Goal: Use online tool/utility: Use online tool/utility

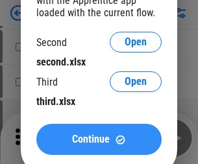
click at [99, 139] on span "Continue" at bounding box center [91, 139] width 38 height 10
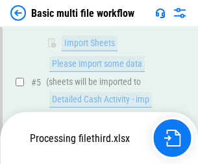
scroll to position [287, 0]
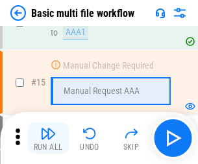
click at [48, 138] on img "button" at bounding box center [48, 134] width 16 height 16
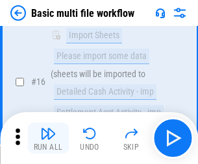
click at [48, 138] on img "button" at bounding box center [48, 134] width 16 height 16
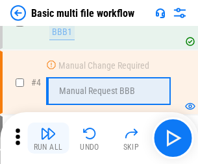
click at [48, 138] on img "button" at bounding box center [48, 134] width 16 height 16
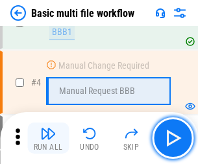
scroll to position [138, 0]
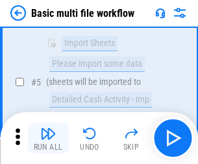
click at [48, 138] on img "button" at bounding box center [48, 134] width 16 height 16
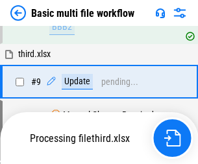
scroll to position [678, 0]
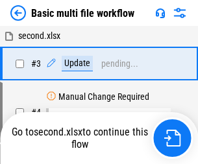
scroll to position [138, 0]
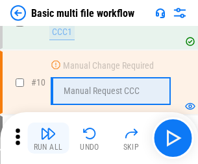
click at [48, 138] on img "button" at bounding box center [48, 134] width 16 height 16
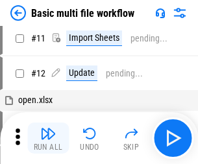
click at [48, 138] on img "button" at bounding box center [48, 134] width 16 height 16
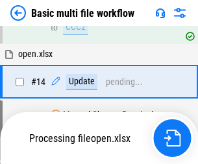
scroll to position [678, 0]
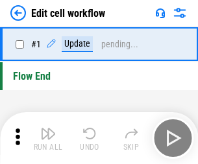
click at [48, 138] on img "button" at bounding box center [48, 134] width 16 height 16
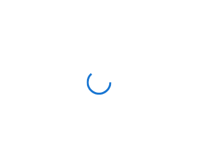
scroll to position [5, 0]
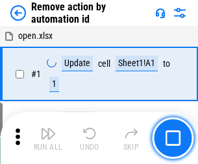
scroll to position [48, 0]
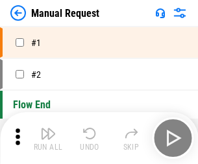
click at [48, 138] on img "button" at bounding box center [48, 134] width 16 height 16
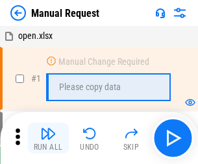
click at [48, 138] on img "button" at bounding box center [48, 134] width 16 height 16
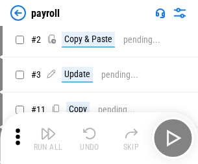
click at [48, 138] on img "button" at bounding box center [48, 134] width 16 height 16
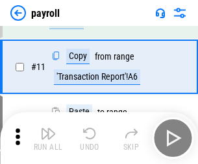
scroll to position [94, 0]
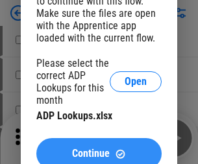
click at [99, 148] on span "Continue" at bounding box center [91, 153] width 38 height 10
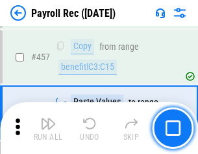
scroll to position [6778, 0]
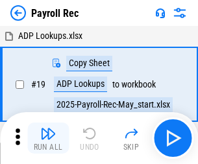
click at [48, 138] on img "button" at bounding box center [48, 134] width 16 height 16
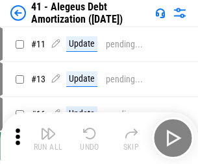
click at [48, 138] on img "button" at bounding box center [48, 134] width 16 height 16
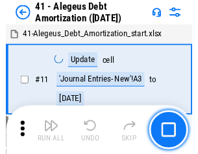
scroll to position [160, 0]
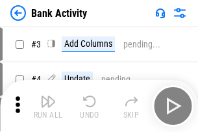
click at [48, 106] on img "button" at bounding box center [48, 101] width 16 height 16
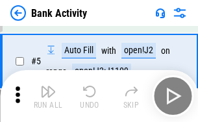
scroll to position [69, 0]
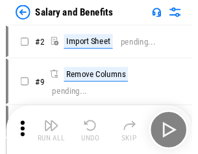
scroll to position [18, 0]
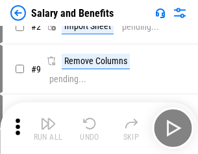
click at [48, 128] on img "button" at bounding box center [48, 124] width 16 height 16
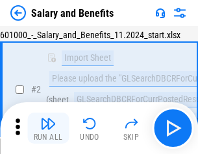
click at [48, 128] on img "button" at bounding box center [48, 124] width 16 height 16
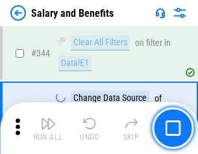
scroll to position [6071, 0]
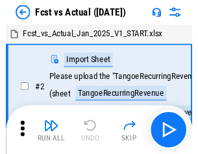
scroll to position [17, 0]
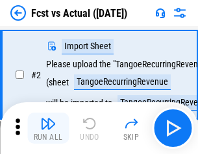
click at [48, 128] on img "button" at bounding box center [48, 124] width 16 height 16
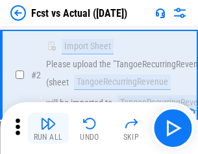
click at [48, 128] on img "button" at bounding box center [48, 124] width 16 height 16
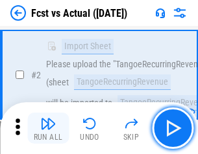
scroll to position [121, 0]
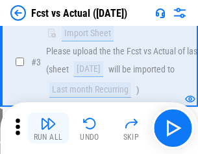
click at [48, 128] on img "button" at bounding box center [48, 124] width 16 height 16
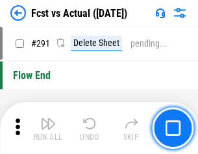
scroll to position [6136, 0]
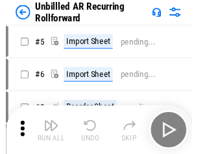
scroll to position [28, 0]
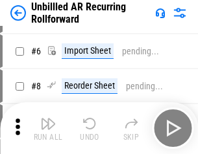
click at [48, 128] on img "button" at bounding box center [48, 124] width 16 height 16
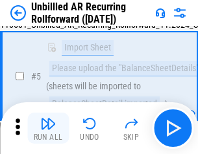
click at [48, 128] on img "button" at bounding box center [48, 124] width 16 height 16
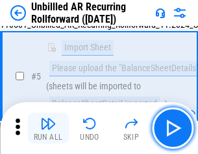
scroll to position [122, 0]
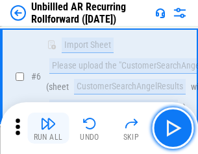
click at [48, 128] on img "button" at bounding box center [48, 124] width 16 height 16
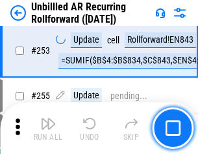
scroll to position [4404, 0]
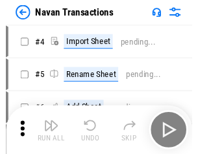
scroll to position [21, 0]
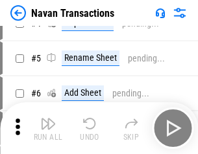
click at [48, 128] on img "button" at bounding box center [48, 124] width 16 height 16
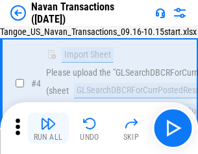
click at [48, 128] on img "button" at bounding box center [48, 124] width 16 height 16
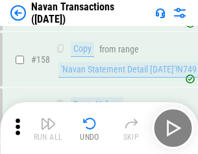
scroll to position [4204, 0]
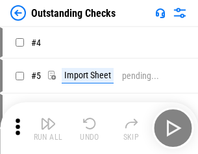
click at [48, 128] on img "button" at bounding box center [48, 124] width 16 height 16
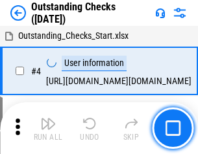
scroll to position [54, 0]
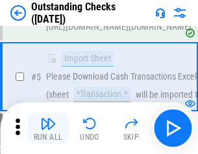
click at [48, 128] on img "button" at bounding box center [48, 124] width 16 height 16
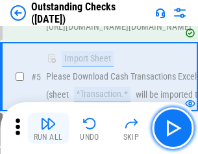
scroll to position [136, 0]
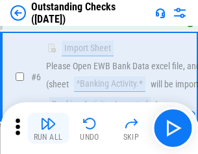
click at [48, 128] on img "button" at bounding box center [48, 124] width 16 height 16
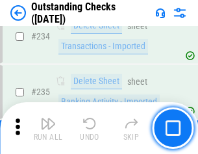
scroll to position [3937, 0]
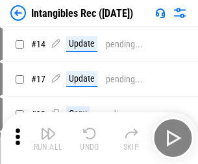
click at [48, 138] on img "button" at bounding box center [48, 134] width 16 height 16
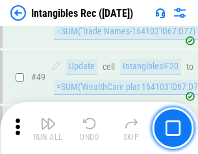
scroll to position [505, 0]
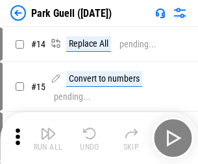
click at [48, 128] on img "button" at bounding box center [48, 134] width 16 height 16
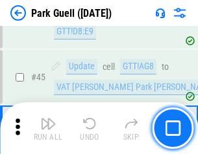
scroll to position [1621, 0]
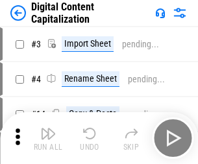
click at [48, 128] on img "button" at bounding box center [48, 134] width 16 height 16
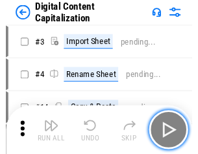
scroll to position [28, 0]
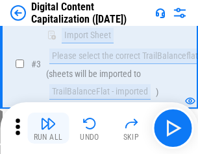
click at [48, 128] on img "button" at bounding box center [48, 124] width 16 height 16
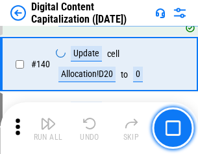
scroll to position [1365, 0]
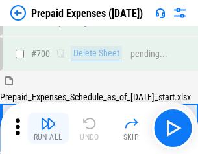
click at [48, 128] on img "button" at bounding box center [48, 124] width 16 height 16
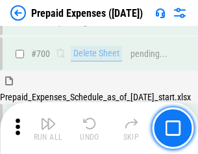
scroll to position [3489, 0]
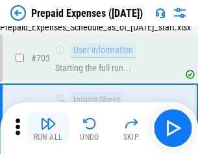
click at [48, 128] on img "button" at bounding box center [48, 124] width 16 height 16
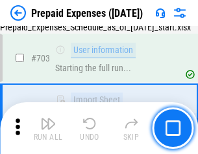
scroll to position [3565, 0]
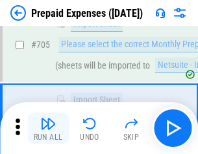
click at [48, 128] on img "button" at bounding box center [48, 124] width 16 height 16
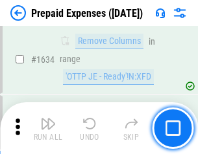
scroll to position [12624, 0]
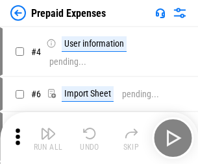
click at [48, 138] on img "button" at bounding box center [48, 134] width 16 height 16
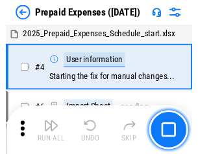
scroll to position [57, 0]
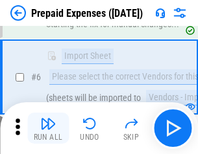
click at [48, 128] on img "button" at bounding box center [48, 124] width 16 height 16
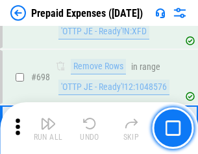
scroll to position [4515, 0]
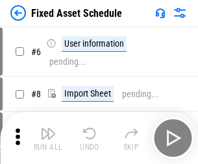
click at [48, 138] on img "button" at bounding box center [48, 134] width 16 height 16
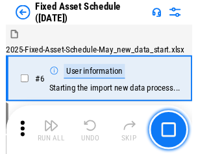
scroll to position [70, 0]
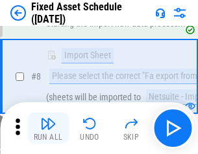
click at [48, 128] on img "button" at bounding box center [48, 124] width 16 height 16
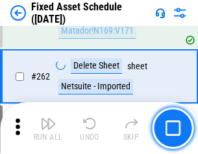
scroll to position [4132, 0]
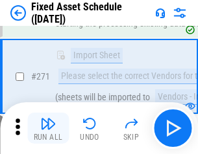
click at [48, 128] on img "button" at bounding box center [48, 124] width 16 height 16
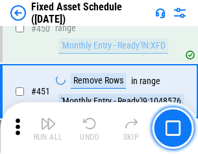
scroll to position [5796, 0]
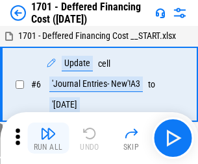
click at [48, 138] on img "button" at bounding box center [48, 134] width 16 height 16
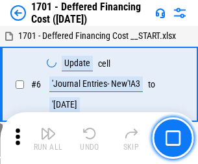
scroll to position [156, 0]
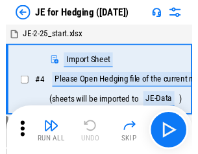
scroll to position [2, 0]
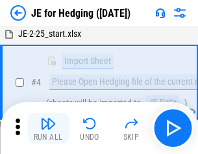
click at [48, 128] on img "button" at bounding box center [48, 124] width 16 height 16
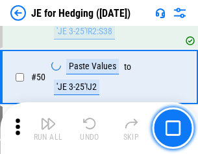
scroll to position [840, 0]
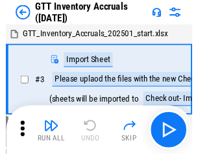
scroll to position [2, 0]
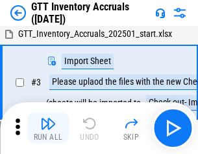
click at [48, 128] on img "button" at bounding box center [48, 124] width 16 height 16
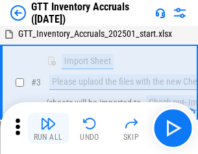
click at [48, 128] on img "button" at bounding box center [48, 124] width 16 height 16
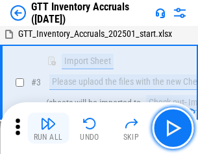
scroll to position [84, 0]
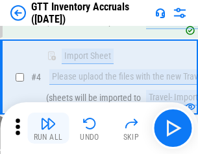
click at [48, 128] on img "button" at bounding box center [48, 124] width 16 height 16
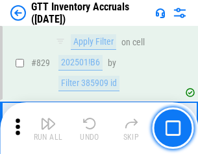
scroll to position [9842, 0]
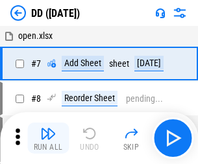
click at [48, 138] on img "button" at bounding box center [48, 134] width 16 height 16
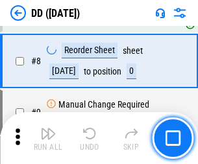
scroll to position [125, 0]
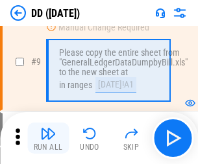
click at [48, 138] on img "button" at bounding box center [48, 134] width 16 height 16
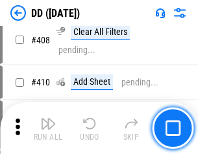
scroll to position [5801, 0]
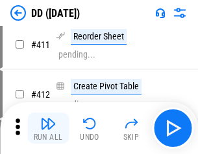
click at [48, 128] on img "button" at bounding box center [48, 124] width 16 height 16
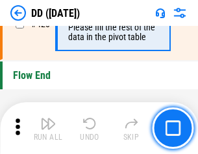
scroll to position [6206, 0]
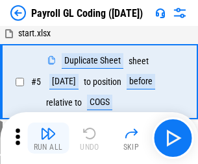
click at [48, 138] on img "button" at bounding box center [48, 134] width 16 height 16
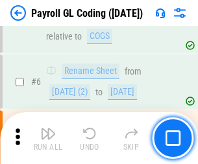
scroll to position [156, 0]
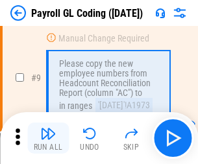
click at [48, 138] on img "button" at bounding box center [48, 134] width 16 height 16
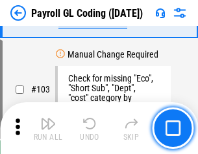
scroll to position [3042, 0]
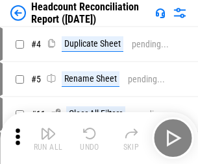
click at [48, 138] on img "button" at bounding box center [48, 134] width 16 height 16
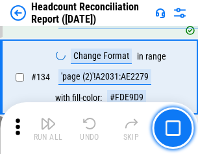
scroll to position [1559, 0]
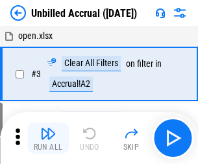
click at [48, 138] on img "button" at bounding box center [48, 134] width 16 height 16
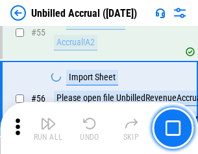
scroll to position [1354, 0]
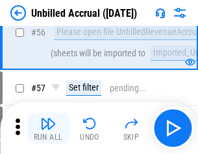
click at [48, 128] on img "button" at bounding box center [48, 124] width 16 height 16
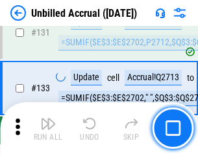
scroll to position [3862, 0]
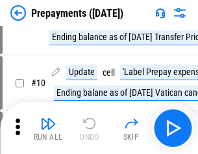
scroll to position [81, 0]
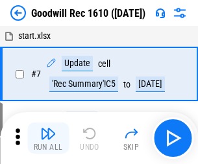
click at [48, 138] on img "button" at bounding box center [48, 134] width 16 height 16
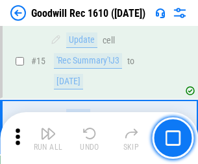
scroll to position [222, 0]
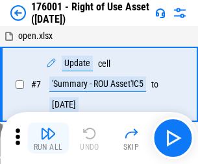
click at [48, 138] on img "button" at bounding box center [48, 134] width 16 height 16
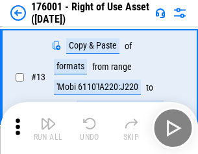
scroll to position [84, 0]
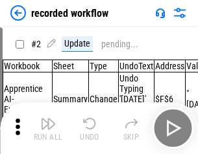
click at [48, 128] on img "button" at bounding box center [48, 124] width 16 height 16
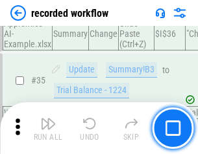
scroll to position [4053, 0]
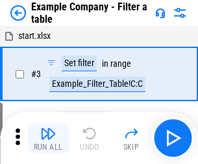
click at [48, 138] on img "button" at bounding box center [48, 134] width 16 height 16
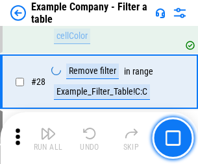
scroll to position [1186, 0]
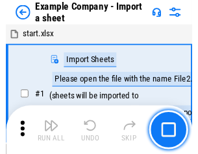
scroll to position [20, 0]
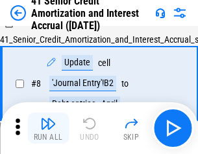
click at [48, 128] on img "button" at bounding box center [48, 124] width 16 height 16
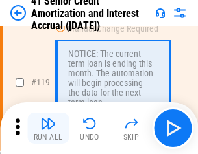
click at [48, 128] on img "button" at bounding box center [48, 124] width 16 height 16
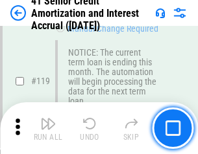
scroll to position [1223, 0]
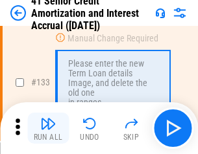
click at [48, 128] on img "button" at bounding box center [48, 124] width 16 height 16
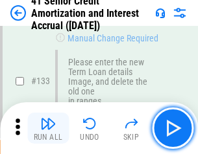
scroll to position [1355, 0]
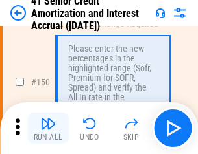
click at [48, 128] on img "button" at bounding box center [48, 124] width 16 height 16
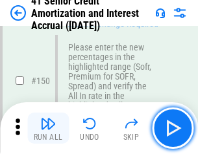
scroll to position [1491, 0]
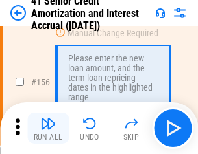
click at [48, 128] on img "button" at bounding box center [48, 124] width 16 height 16
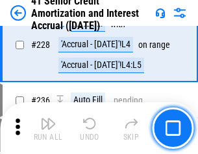
scroll to position [2904, 0]
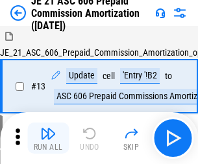
click at [48, 128] on img "button" at bounding box center [48, 134] width 16 height 16
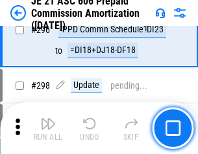
scroll to position [2386, 0]
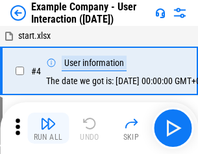
click at [48, 128] on img "button" at bounding box center [48, 124] width 16 height 16
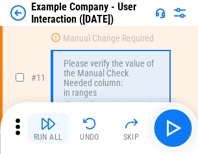
click at [48, 128] on img "button" at bounding box center [48, 124] width 16 height 16
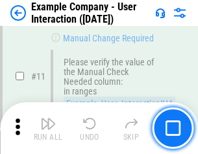
scroll to position [281, 0]
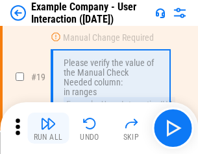
click at [48, 128] on img "button" at bounding box center [48, 124] width 16 height 16
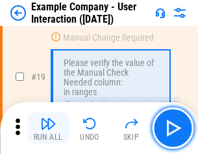
click at [48, 128] on img "button" at bounding box center [48, 124] width 16 height 16
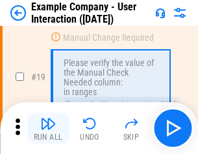
click at [48, 128] on img "button" at bounding box center [48, 124] width 16 height 16
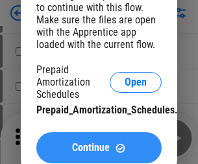
click at [99, 148] on span "Continue" at bounding box center [91, 148] width 38 height 10
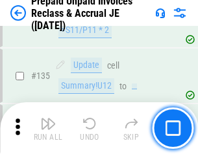
scroll to position [1680, 0]
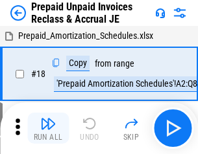
click at [48, 128] on img "button" at bounding box center [48, 124] width 16 height 16
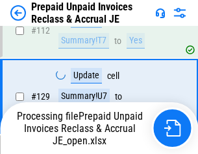
scroll to position [1680, 0]
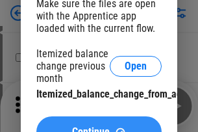
click at [99, 126] on span "Continue" at bounding box center [91, 131] width 38 height 10
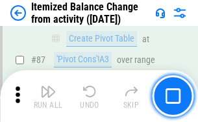
scroll to position [1267, 0]
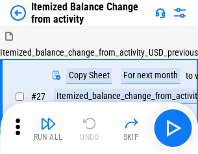
scroll to position [20, 0]
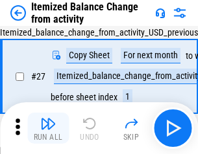
click at [48, 128] on img "button" at bounding box center [48, 124] width 16 height 16
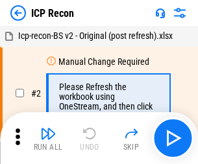
scroll to position [6, 0]
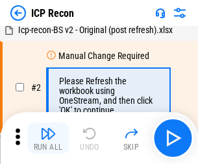
click at [48, 138] on img "button" at bounding box center [48, 134] width 16 height 16
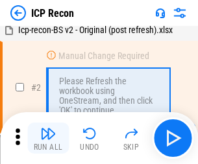
click at [48, 138] on img "button" at bounding box center [48, 134] width 16 height 16
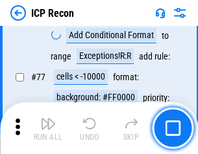
scroll to position [1165, 0]
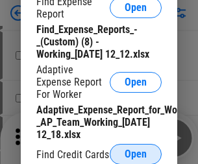
click at [136, 154] on span "Open" at bounding box center [135, 154] width 22 height 10
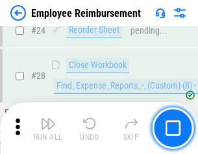
scroll to position [606, 0]
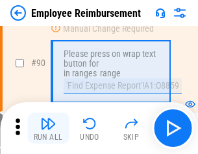
click at [48, 128] on img "button" at bounding box center [48, 124] width 16 height 16
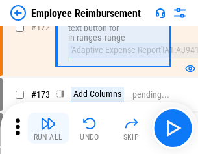
click at [48, 128] on img "button" at bounding box center [48, 124] width 16 height 16
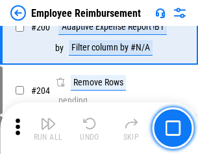
scroll to position [3281, 0]
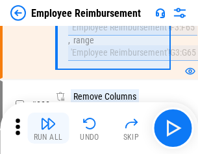
click at [48, 128] on img "button" at bounding box center [48, 124] width 16 height 16
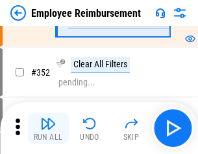
click at [48, 128] on img "button" at bounding box center [48, 124] width 16 height 16
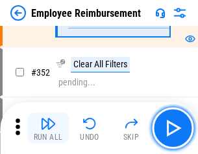
scroll to position [6684, 0]
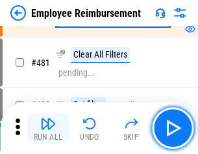
click at [48, 128] on img "button" at bounding box center [48, 124] width 16 height 16
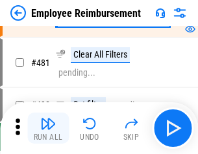
click at [48, 128] on img "button" at bounding box center [48, 124] width 16 height 16
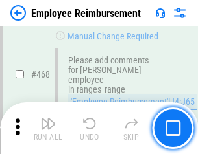
scroll to position [7927, 0]
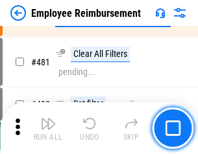
click at [48, 128] on img "button" at bounding box center [48, 124] width 16 height 16
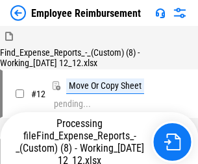
scroll to position [44, 0]
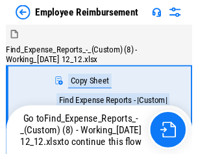
scroll to position [44, 0]
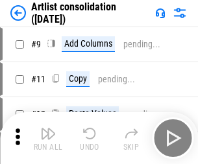
click at [48, 138] on img "button" at bounding box center [48, 134] width 16 height 16
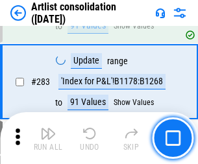
scroll to position [5362, 0]
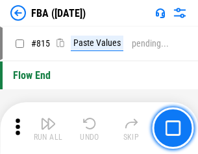
scroll to position [11607, 0]
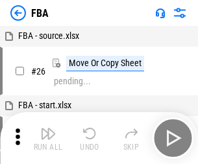
scroll to position [13, 0]
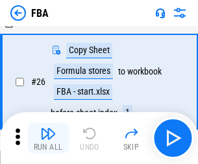
click at [48, 138] on img "button" at bounding box center [48, 134] width 16 height 16
